Goal: Find specific page/section: Find specific page/section

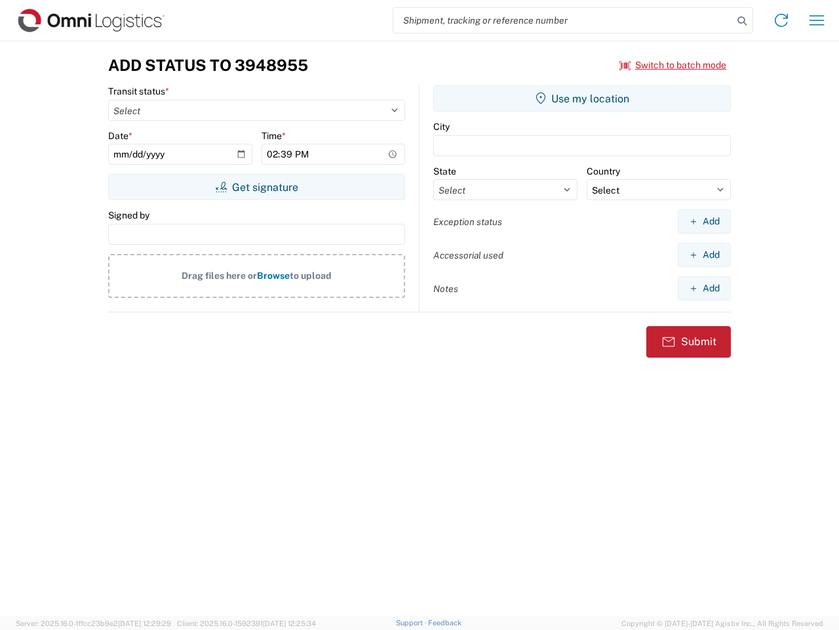
click at [563, 20] on input "search" at bounding box center [563, 20] width 340 height 25
click at [742, 21] on icon at bounding box center [742, 21] width 18 height 18
click at [782, 20] on icon at bounding box center [781, 20] width 21 height 21
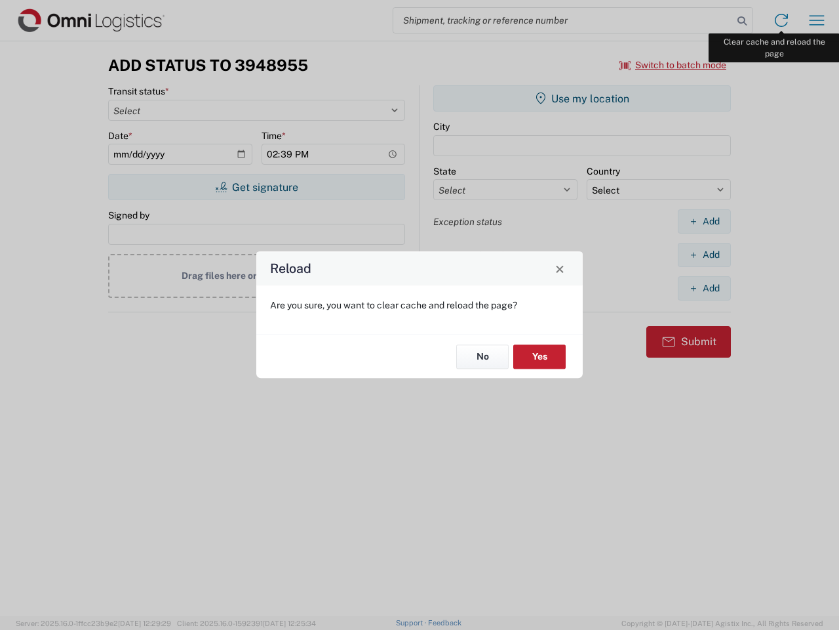
click at [817, 20] on div "Reload Are you sure, you want to clear cache and reload the page? No Yes" at bounding box center [419, 315] width 839 height 630
click at [674, 65] on div "Reload Are you sure, you want to clear cache and reload the page? No Yes" at bounding box center [419, 315] width 839 height 630
click at [256, 187] on div "Reload Are you sure, you want to clear cache and reload the page? No Yes" at bounding box center [419, 315] width 839 height 630
click at [582, 98] on div "Reload Are you sure, you want to clear cache and reload the page? No Yes" at bounding box center [419, 315] width 839 height 630
click at [704, 221] on div "Reload Are you sure, you want to clear cache and reload the page? No Yes" at bounding box center [419, 315] width 839 height 630
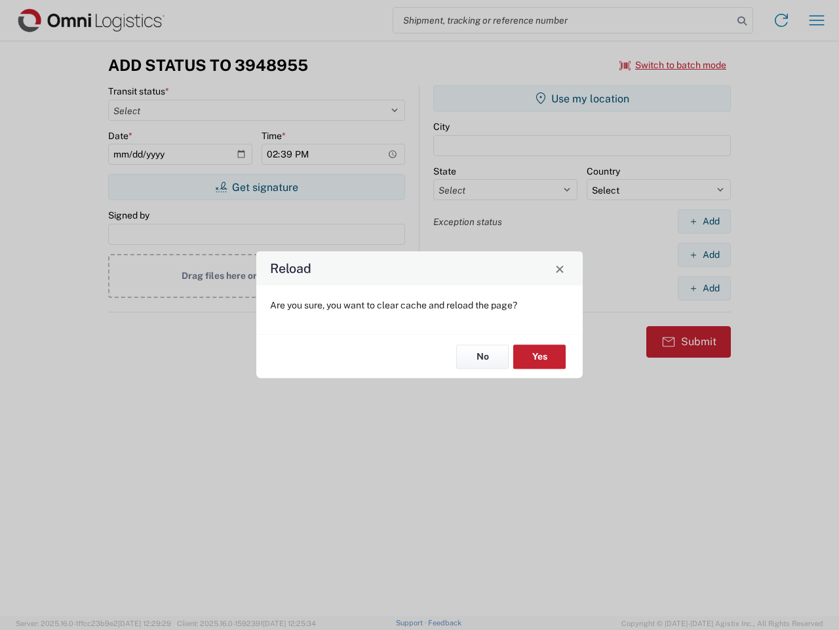
click at [704, 254] on div "Reload Are you sure, you want to clear cache and reload the page? No Yes" at bounding box center [419, 315] width 839 height 630
click at [704, 288] on div "Reload Are you sure, you want to clear cache and reload the page? No Yes" at bounding box center [419, 315] width 839 height 630
